Goal: Information Seeking & Learning: Learn about a topic

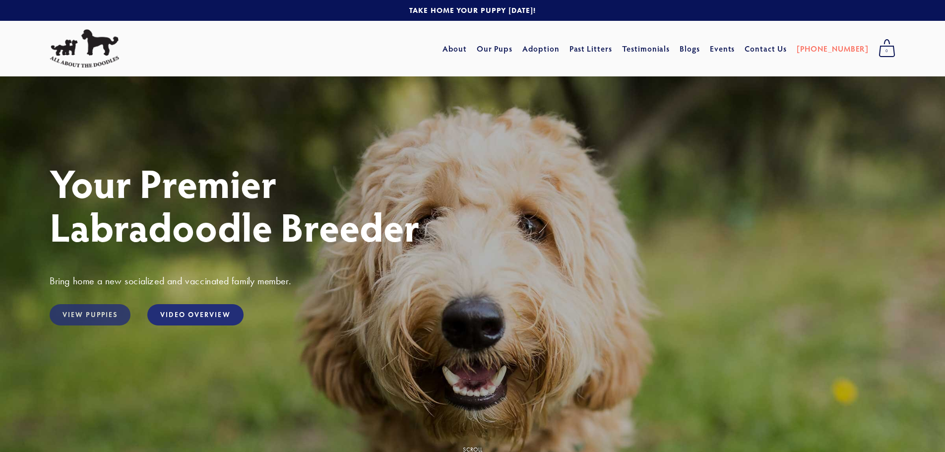
drag, startPoint x: 67, startPoint y: 311, endPoint x: 62, endPoint y: 311, distance: 5.5
click at [66, 311] on link "View Puppies" at bounding box center [90, 314] width 81 height 21
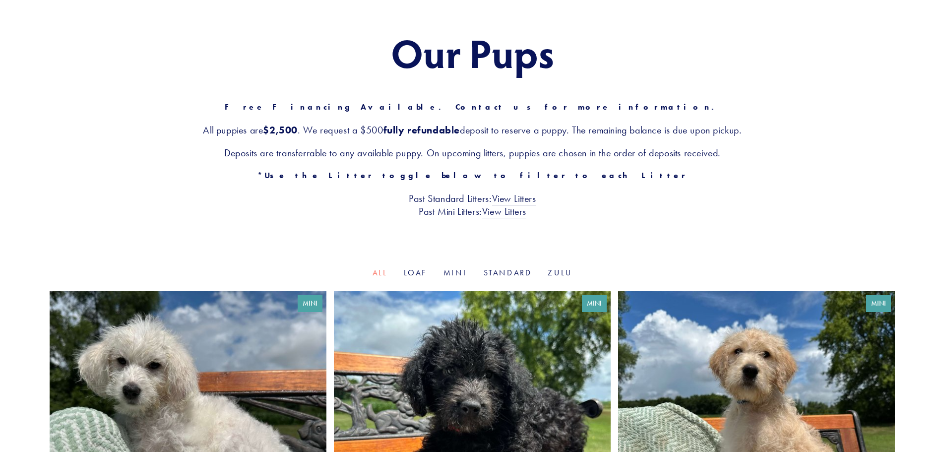
scroll to position [99, 0]
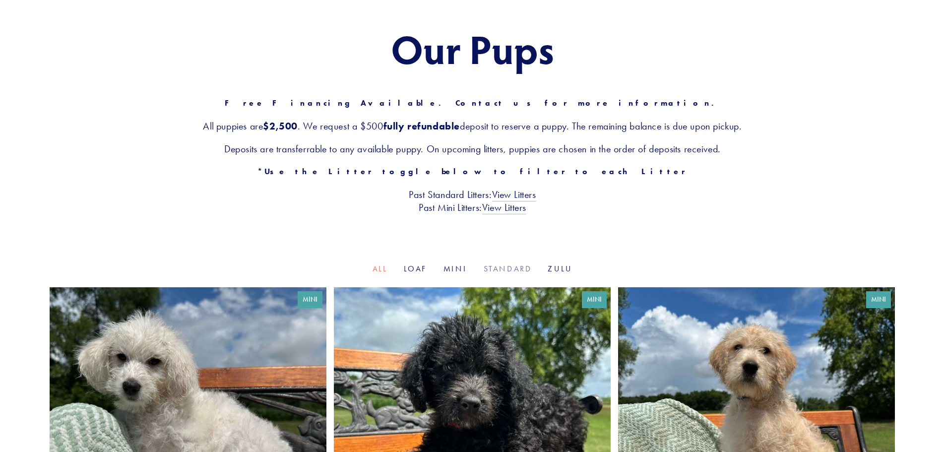
click at [513, 269] on link "Standard" at bounding box center [508, 268] width 49 height 9
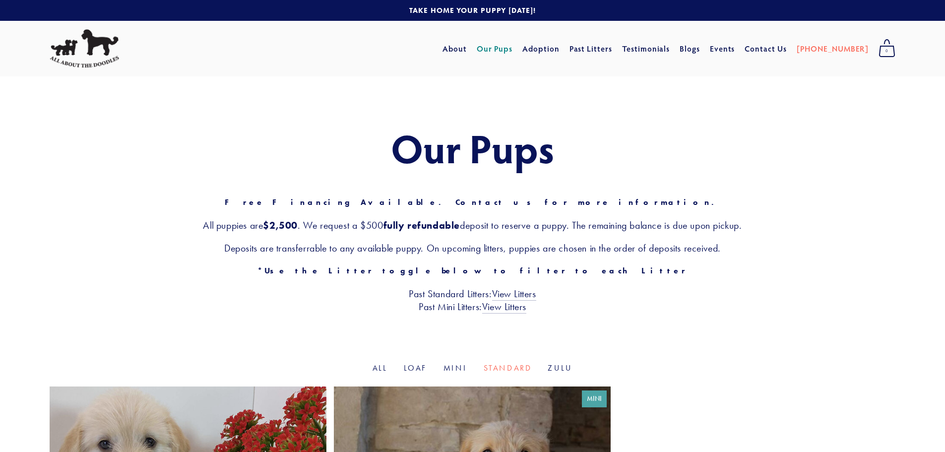
click at [417, 367] on link "Loaf" at bounding box center [416, 367] width 24 height 9
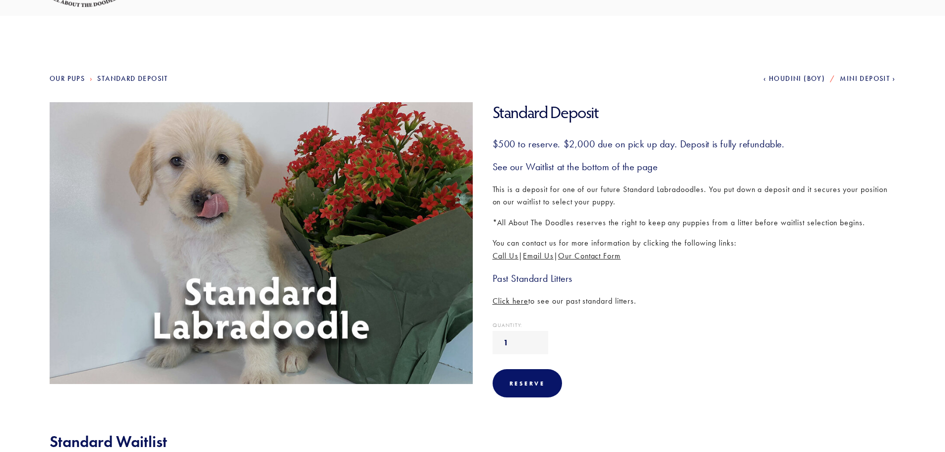
scroll to position [99, 0]
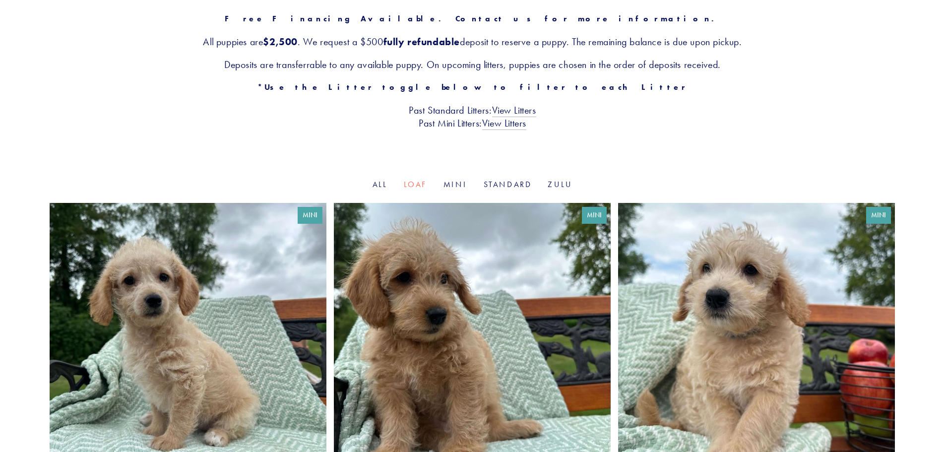
scroll to position [99, 0]
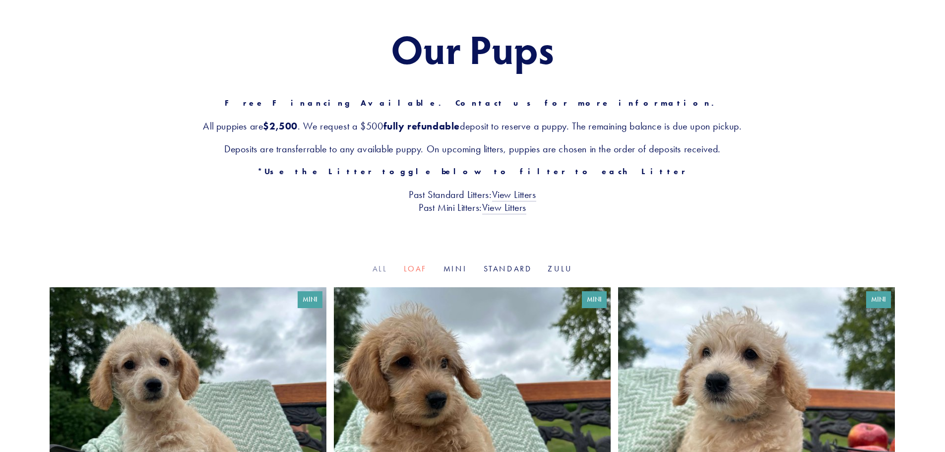
click at [382, 267] on link "All" at bounding box center [380, 268] width 15 height 9
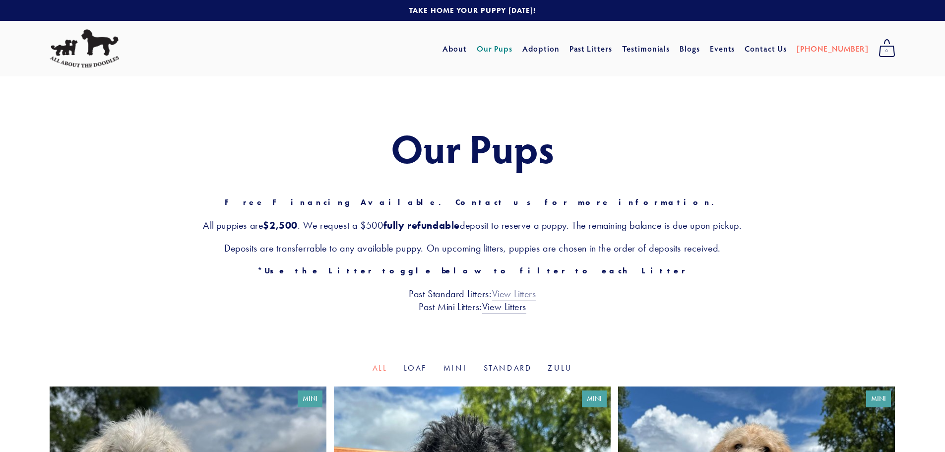
click at [515, 294] on link "View Litters" at bounding box center [514, 294] width 44 height 13
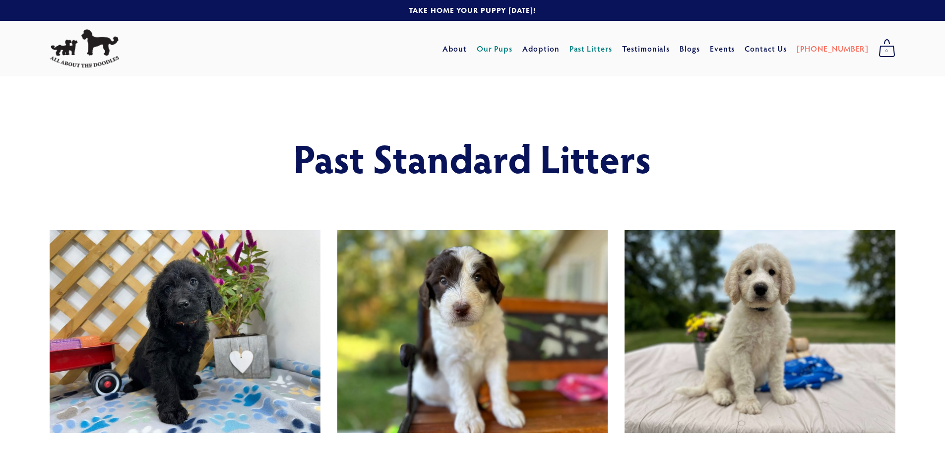
click at [513, 50] on link "Our Pups" at bounding box center [495, 49] width 36 height 18
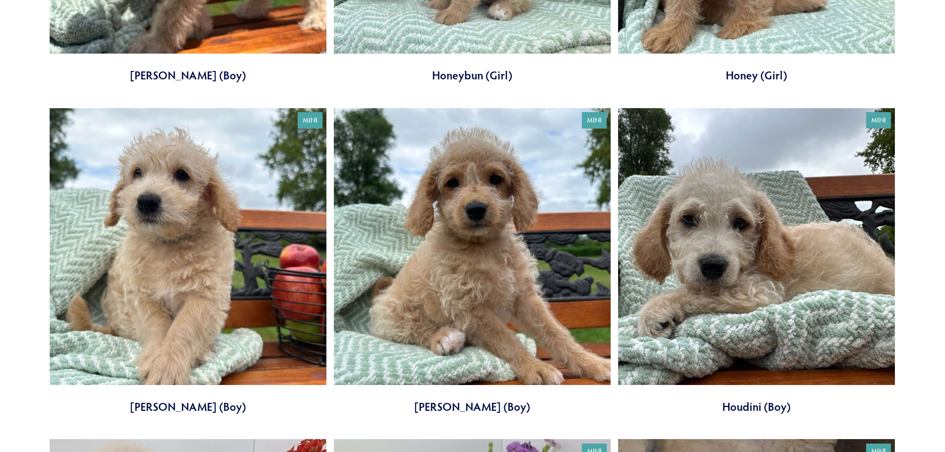
scroll to position [943, 0]
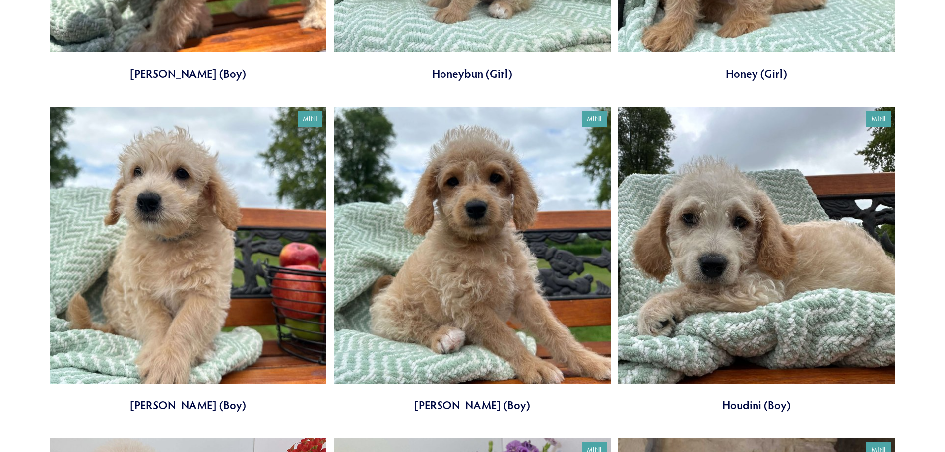
click at [750, 224] on link at bounding box center [756, 260] width 277 height 307
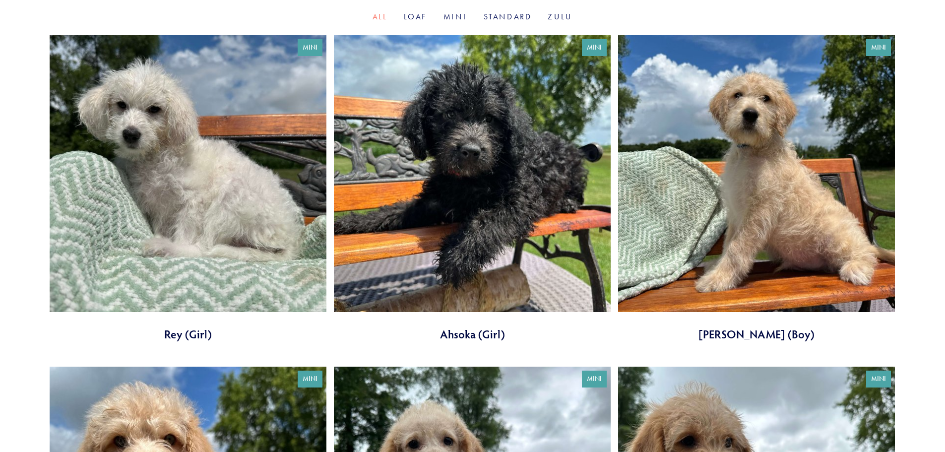
scroll to position [347, 0]
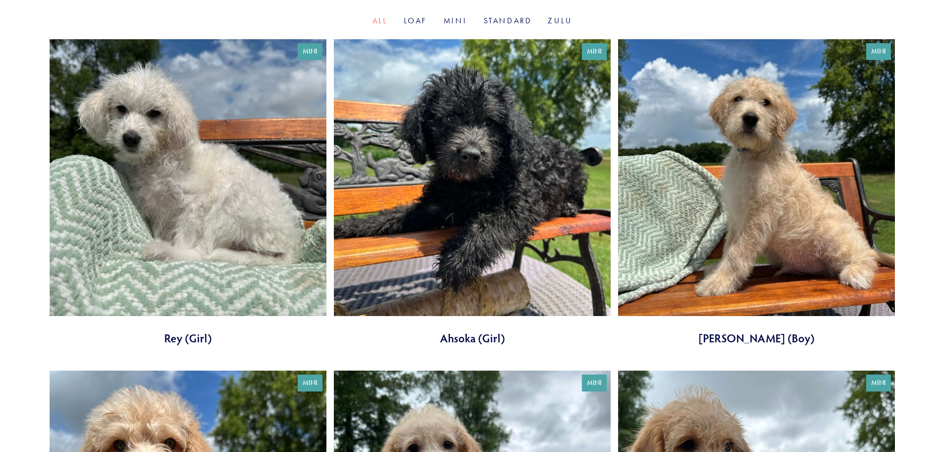
click at [421, 193] on link at bounding box center [472, 192] width 277 height 307
